Goal: Task Accomplishment & Management: Use online tool/utility

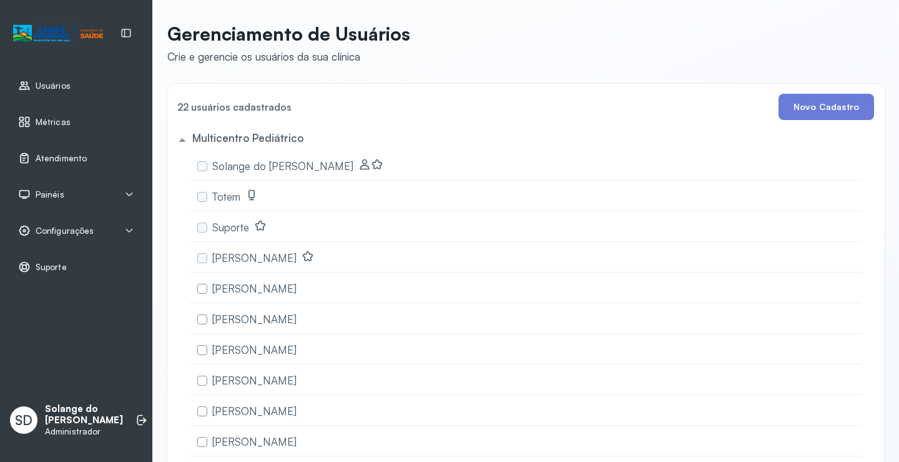
click at [39, 160] on span "Atendimento" at bounding box center [61, 158] width 51 height 11
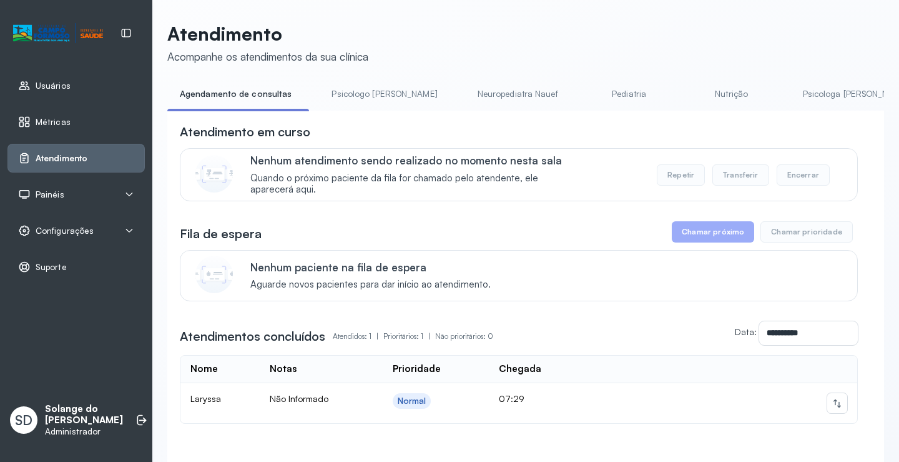
click at [791, 96] on link "Psicologa [PERSON_NAME]" at bounding box center [856, 94] width 131 height 21
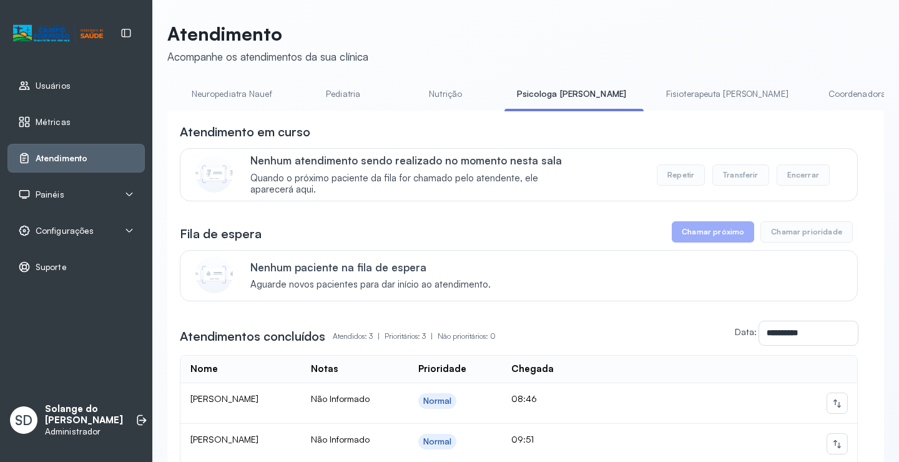
scroll to position [0, 300]
click at [797, 93] on link "Coordenadora Solange" at bounding box center [855, 94] width 116 height 21
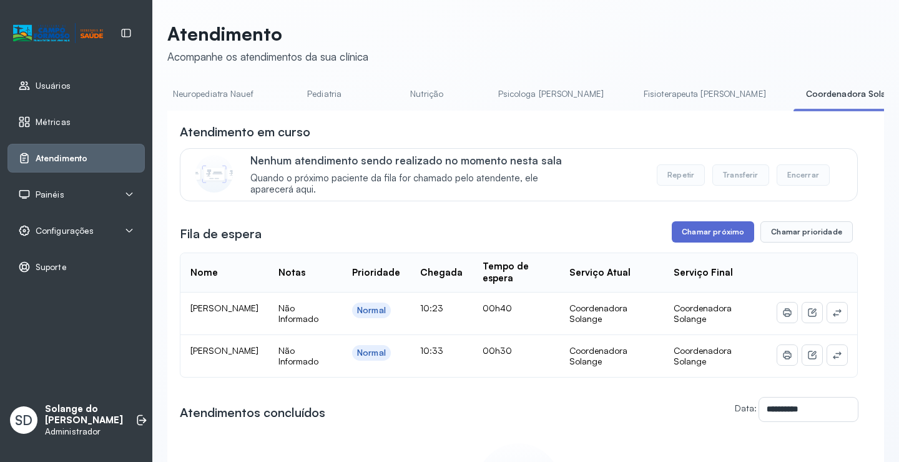
click at [696, 233] on button "Chamar próximo" at bounding box center [713, 231] width 82 height 21
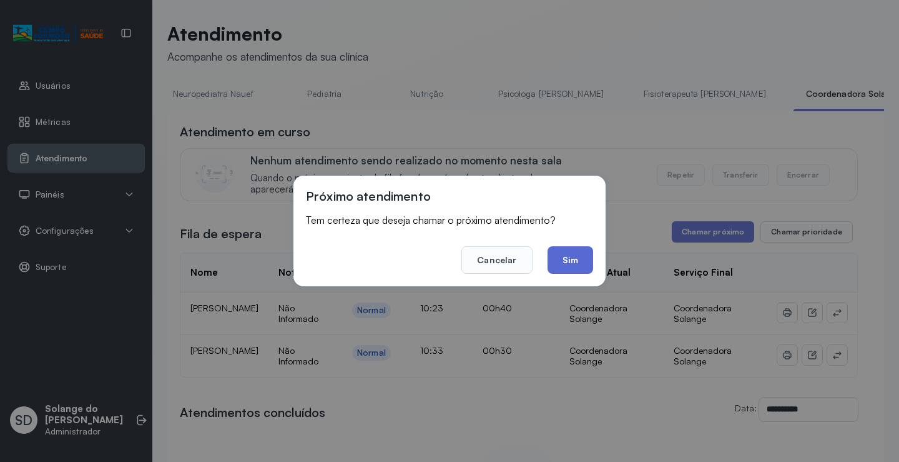
click at [570, 255] on button "Sim" at bounding box center [571, 259] width 46 height 27
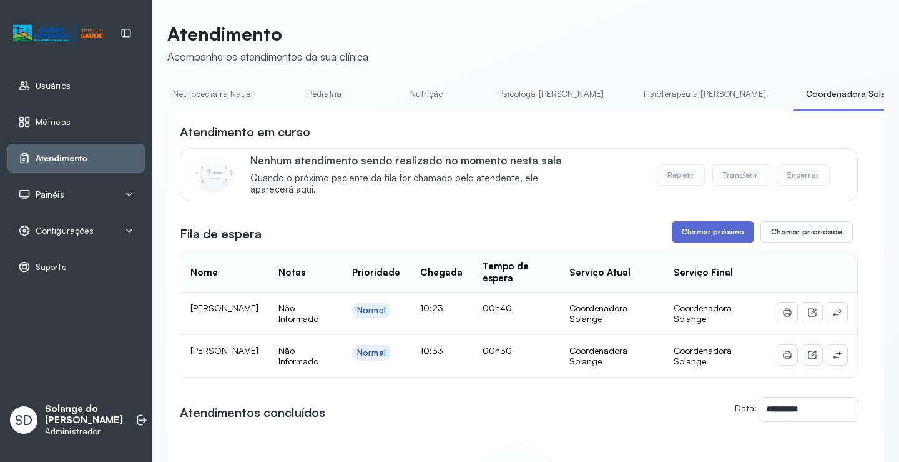
click at [688, 239] on button "Chamar próximo" at bounding box center [713, 231] width 82 height 21
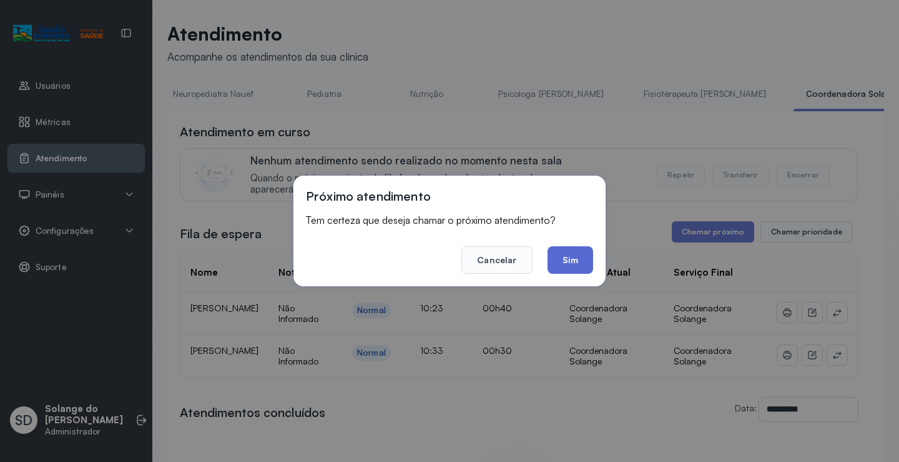
click at [560, 262] on button "Sim" at bounding box center [571, 259] width 46 height 27
